Goal: Task Accomplishment & Management: Use online tool/utility

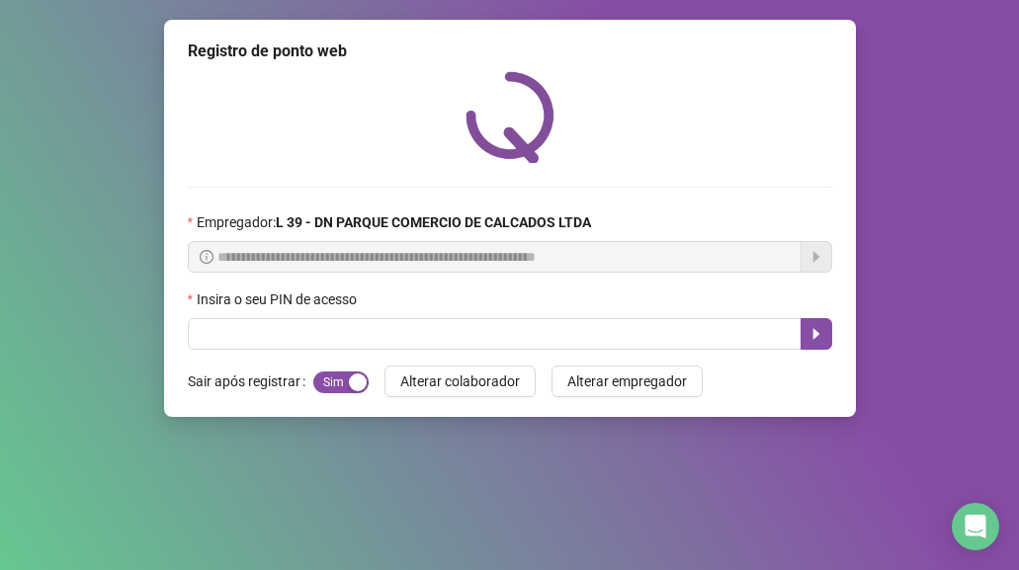
drag, startPoint x: 349, startPoint y: 384, endPoint x: 305, endPoint y: 384, distance: 43.5
click at [305, 384] on div "Sair após registrar Sim Não" at bounding box center [278, 382] width 181 height 32
drag, startPoint x: 346, startPoint y: 384, endPoint x: 310, endPoint y: 388, distance: 35.8
click at [313, 388] on div "Sim Não" at bounding box center [340, 381] width 55 height 23
click at [335, 383] on span "Sim Não" at bounding box center [340, 382] width 55 height 22
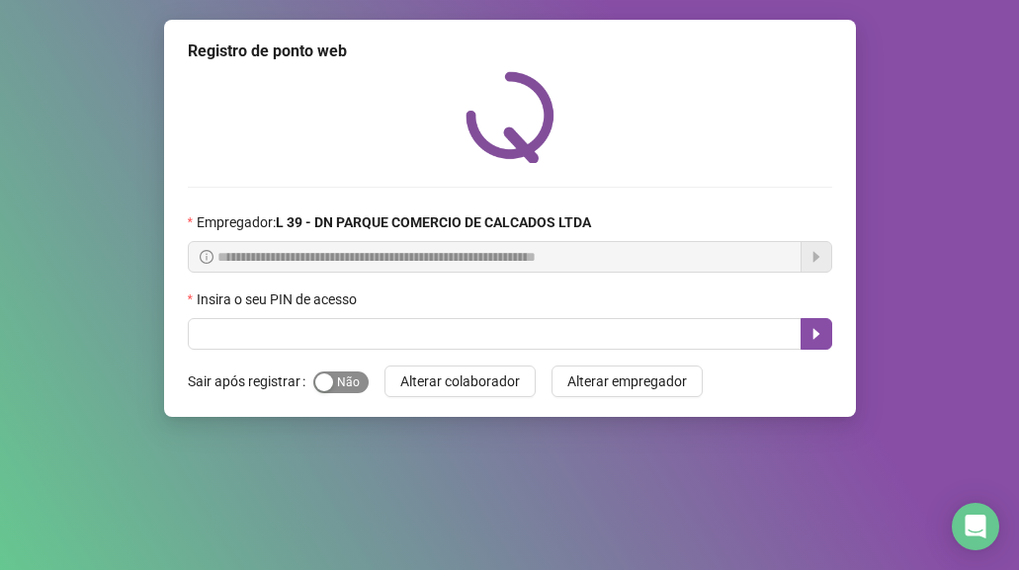
click at [343, 386] on span "Sim Não" at bounding box center [340, 382] width 55 height 22
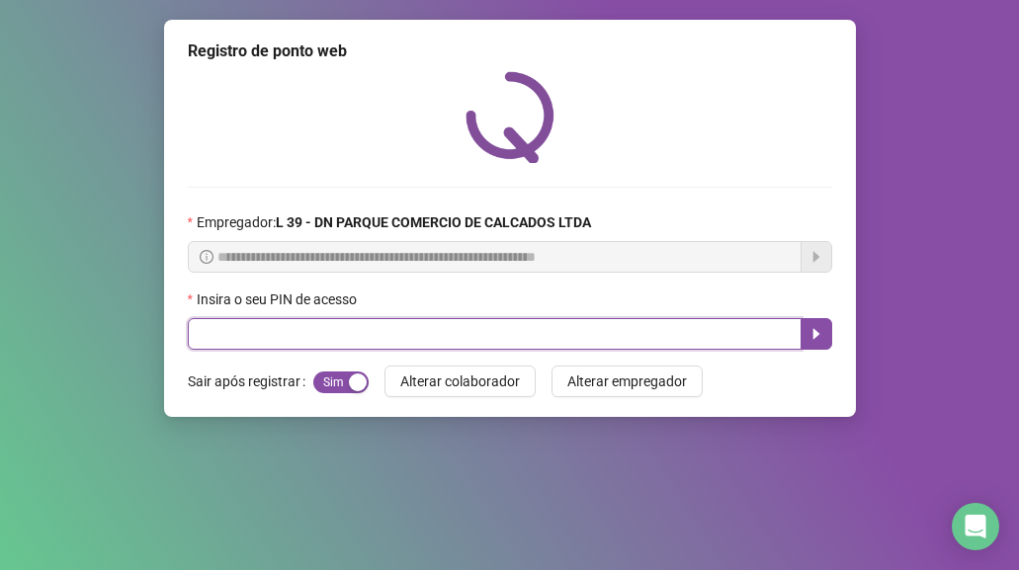
click at [257, 345] on input "text" at bounding box center [495, 334] width 614 height 32
click at [250, 330] on input "*" at bounding box center [495, 334] width 614 height 32
click at [249, 336] on input "*" at bounding box center [495, 334] width 614 height 32
type input "*"
drag, startPoint x: 220, startPoint y: 319, endPoint x: 226, endPoint y: 329, distance: 11.5
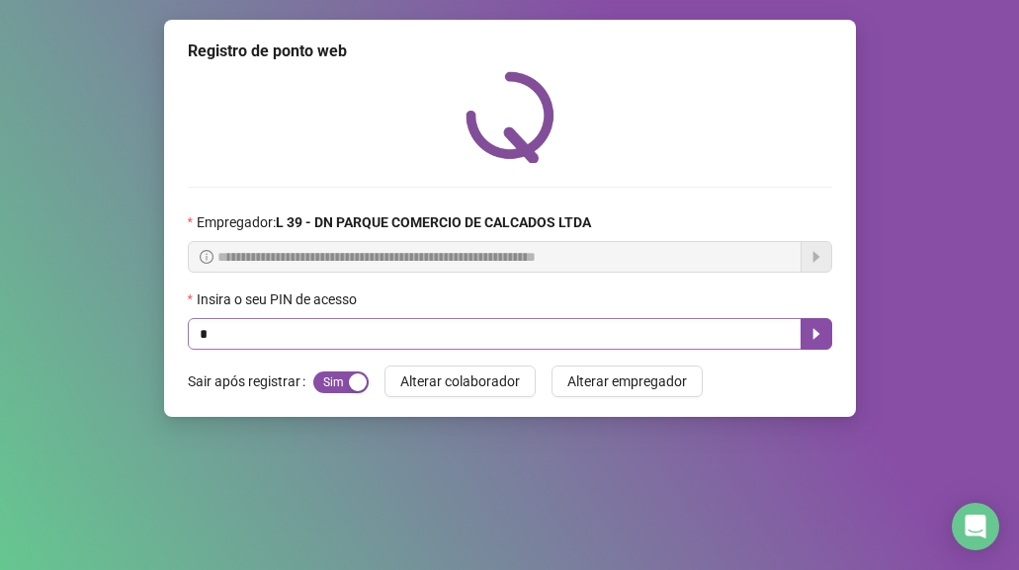
click at [223, 324] on div "Insira o seu PIN de acesso *" at bounding box center [510, 318] width 644 height 61
click at [227, 331] on input "*" at bounding box center [495, 334] width 614 height 32
click at [315, 383] on div "button" at bounding box center [324, 382] width 18 height 18
click at [252, 334] on input "text" at bounding box center [495, 334] width 614 height 32
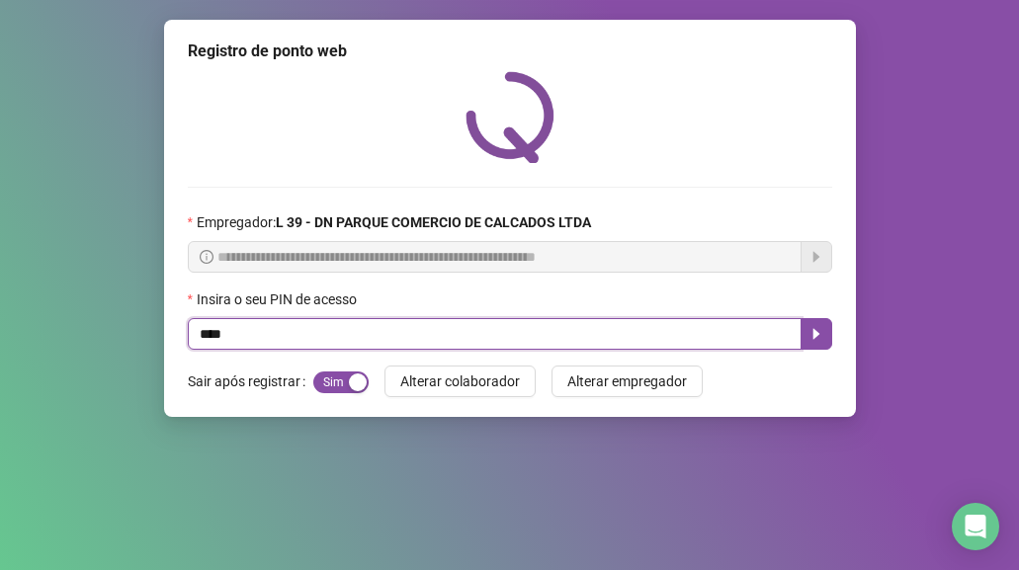
type input "*****"
click at [819, 341] on icon "caret-right" at bounding box center [816, 334] width 16 height 16
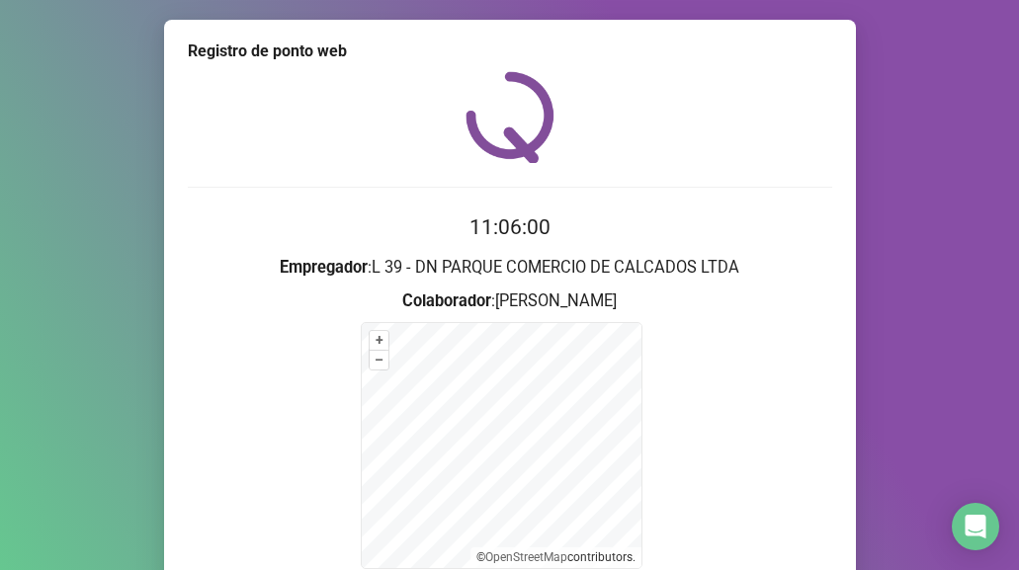
scroll to position [196, 0]
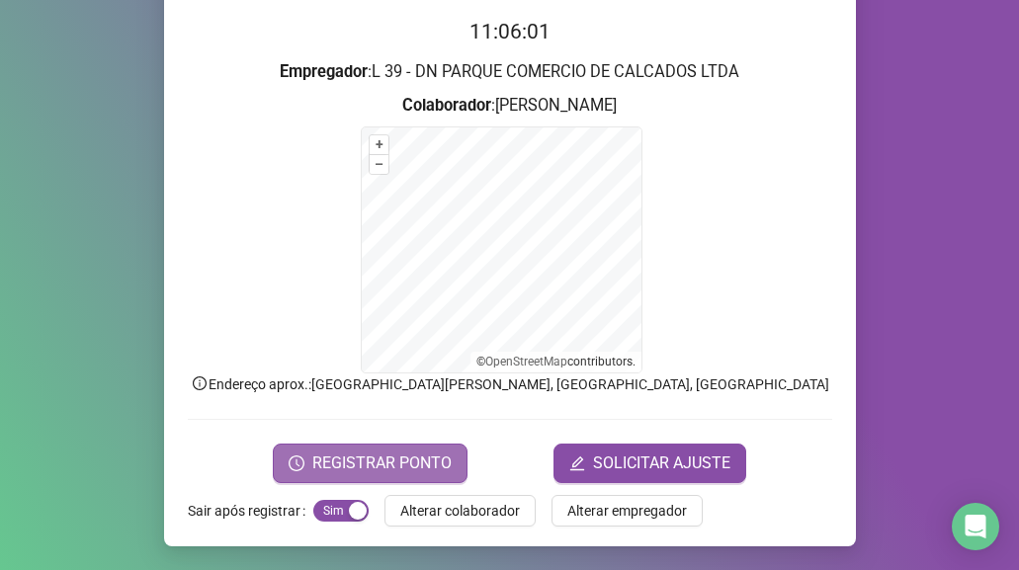
click at [382, 467] on span "REGISTRAR PONTO" at bounding box center [381, 464] width 139 height 24
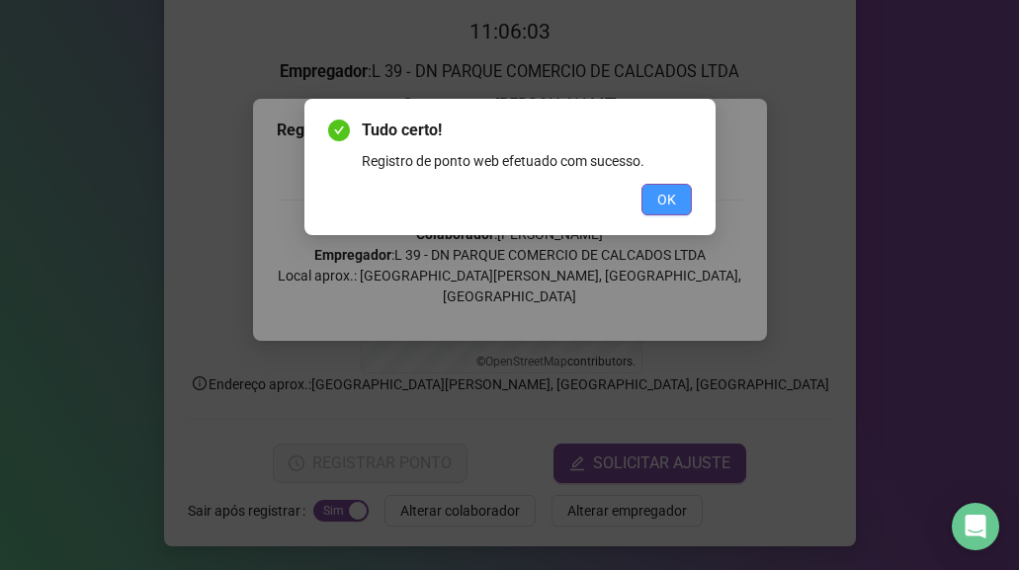
click at [673, 200] on span "OK" at bounding box center [666, 200] width 19 height 22
